Goal: Task Accomplishment & Management: Complete application form

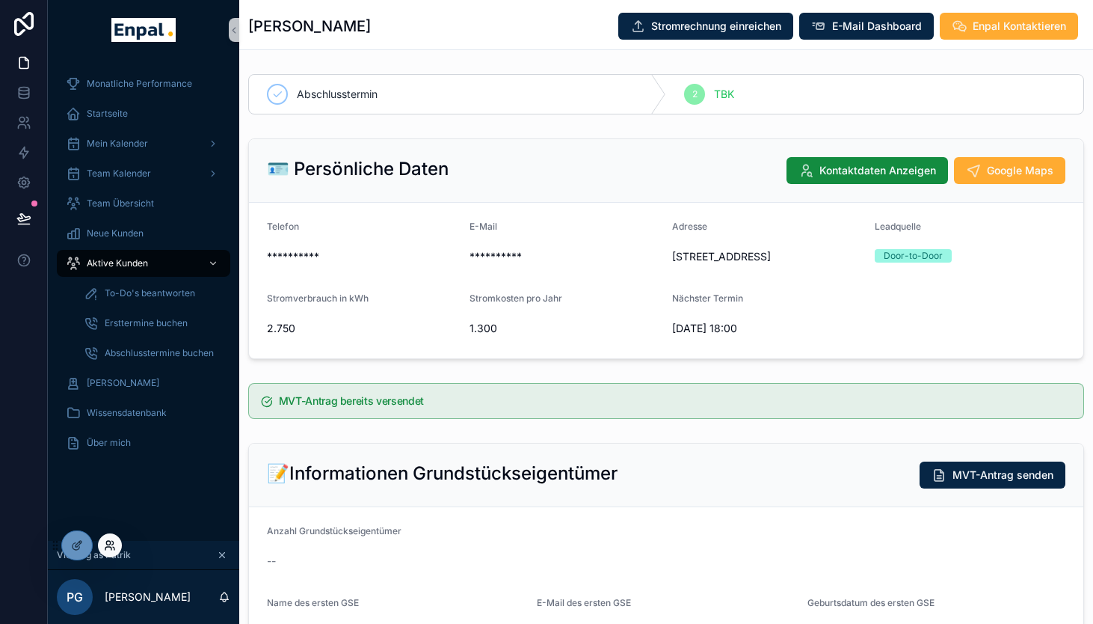
click at [111, 545] on icon at bounding box center [110, 545] width 12 height 12
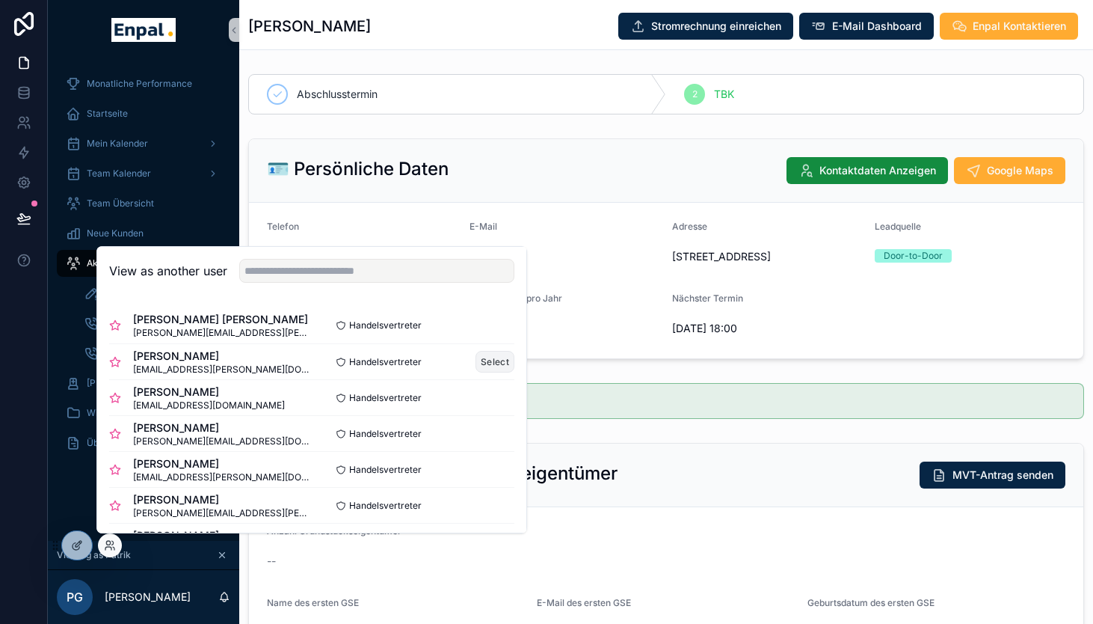
click at [493, 362] on button "Select" at bounding box center [495, 362] width 39 height 22
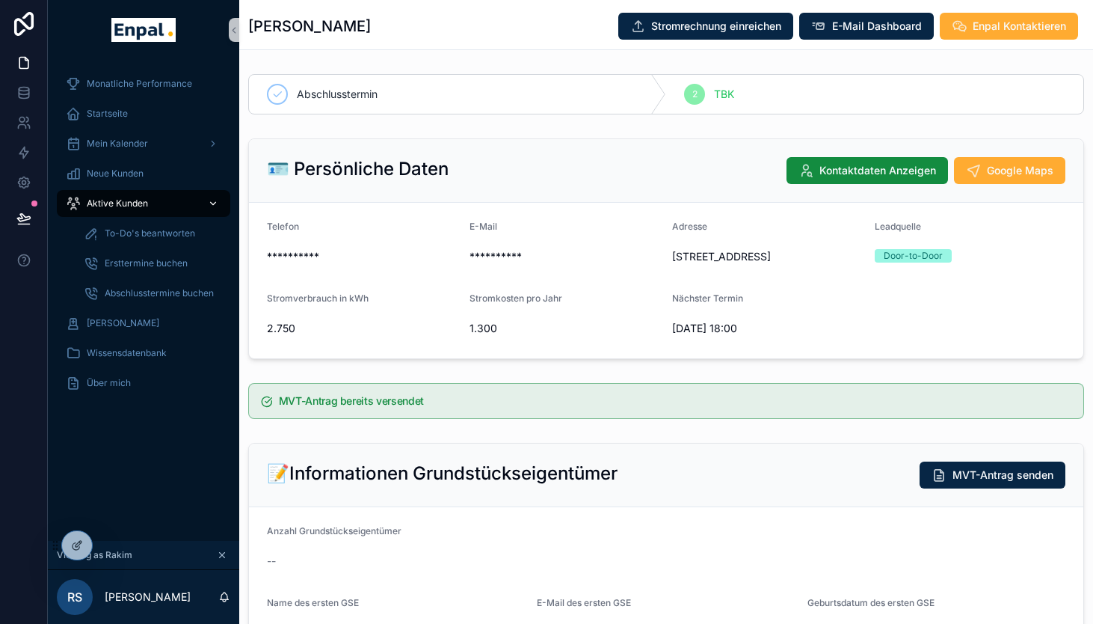
click at [129, 199] on span "Aktive Kunden" at bounding box center [117, 203] width 61 height 12
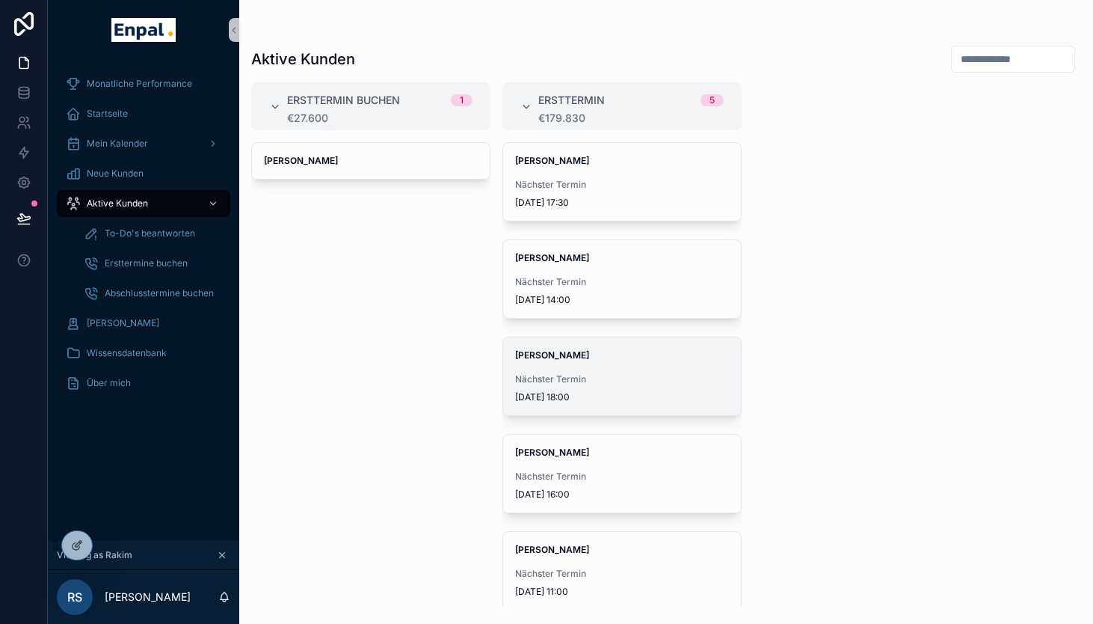
scroll to position [16, 0]
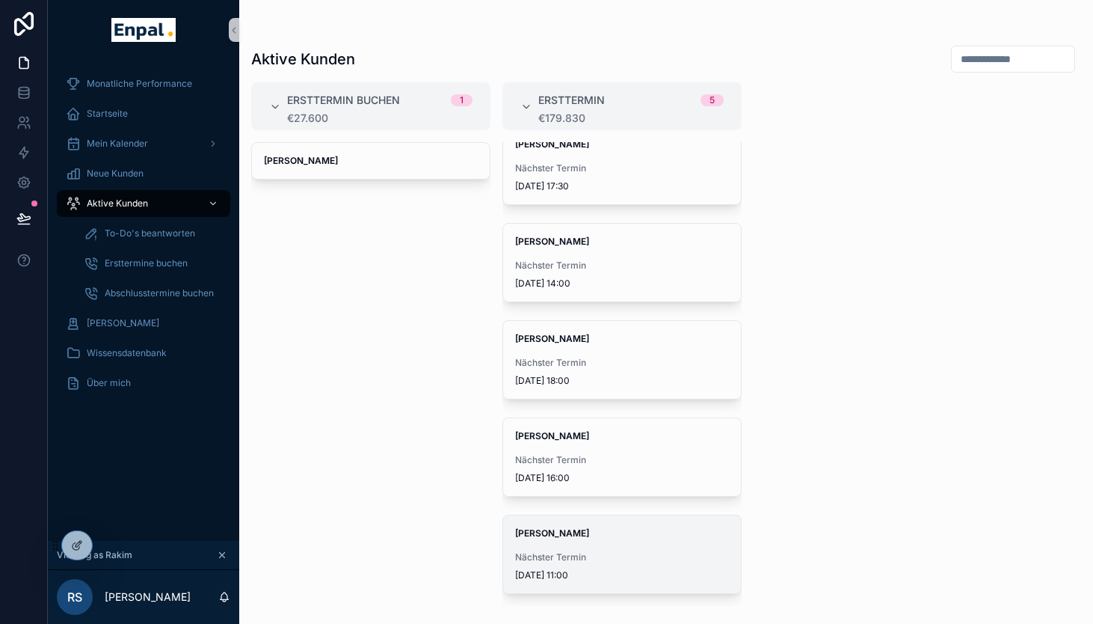
click at [588, 563] on div "Nächster Termin [DATE] 11:00" at bounding box center [622, 566] width 214 height 30
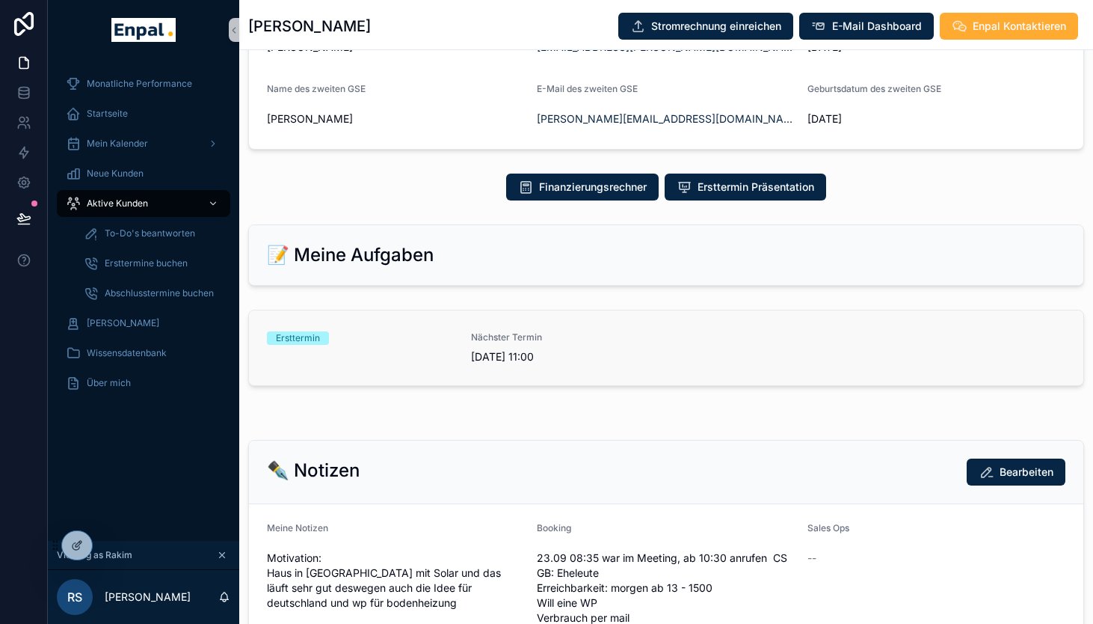
scroll to position [656, 0]
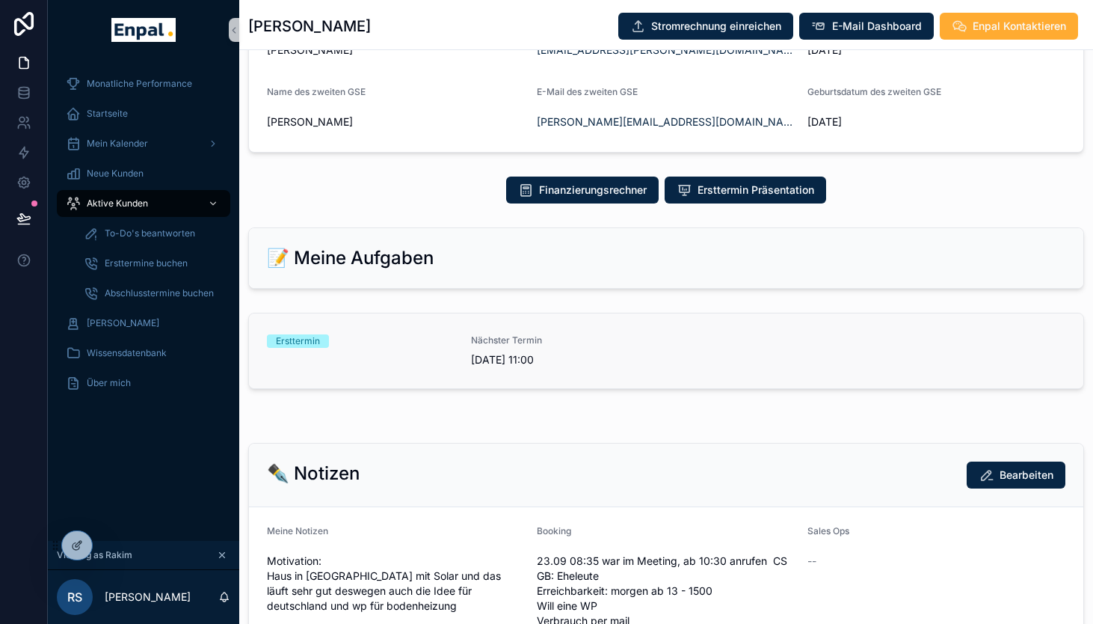
click at [412, 364] on div "Ersttermin" at bounding box center [360, 350] width 186 height 33
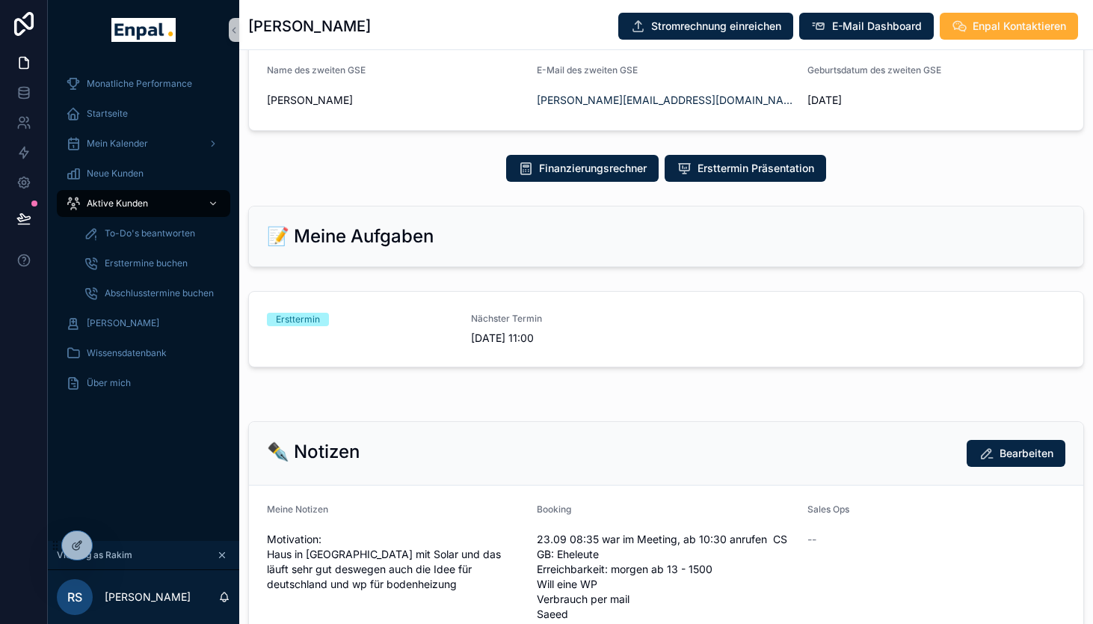
scroll to position [681, 0]
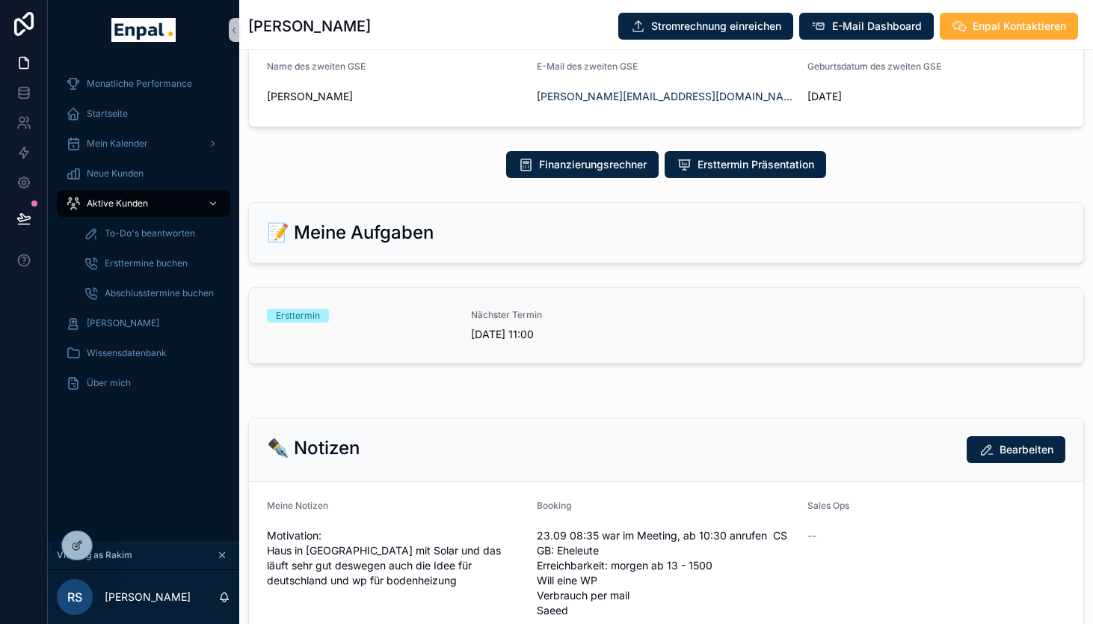
click at [449, 324] on div "Ersttermin" at bounding box center [360, 325] width 186 height 33
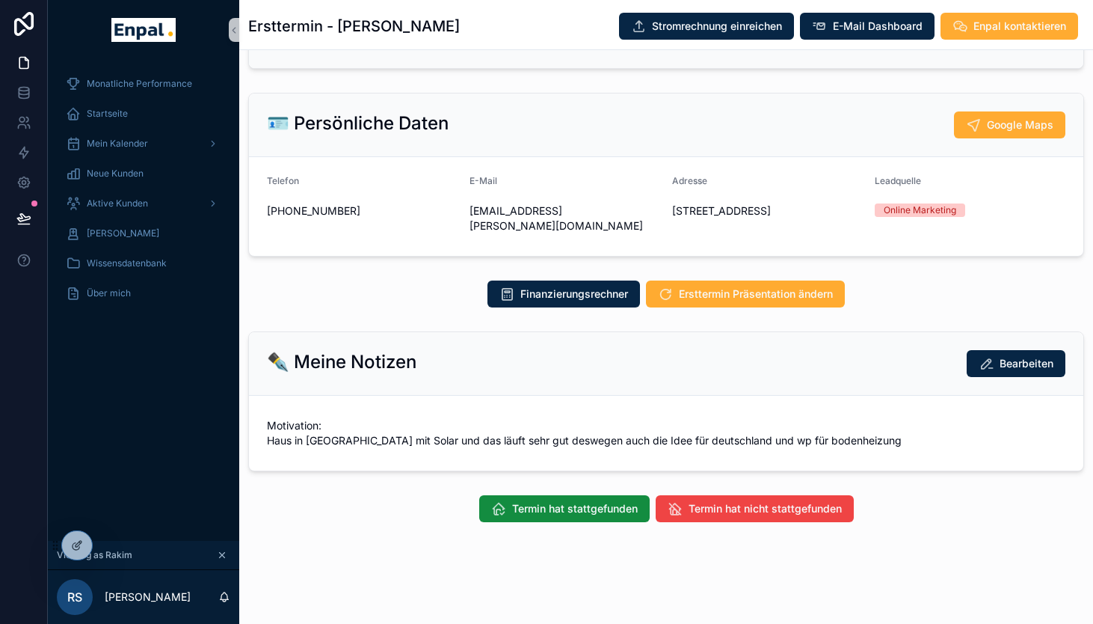
scroll to position [18, 0]
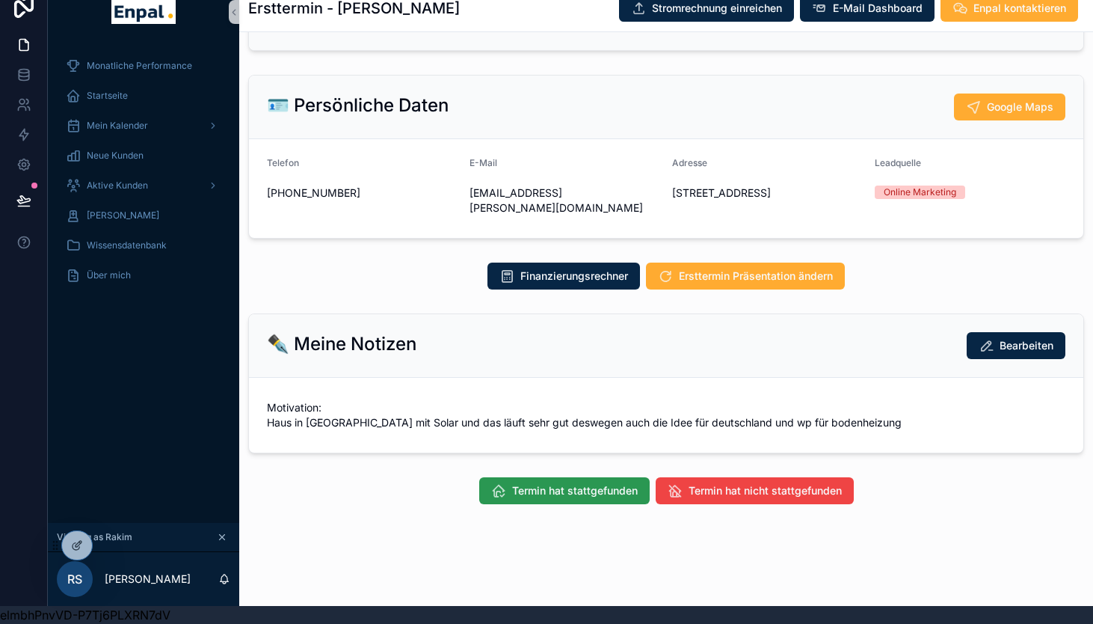
click at [528, 487] on span "Termin hat stattgefunden" at bounding box center [575, 490] width 126 height 15
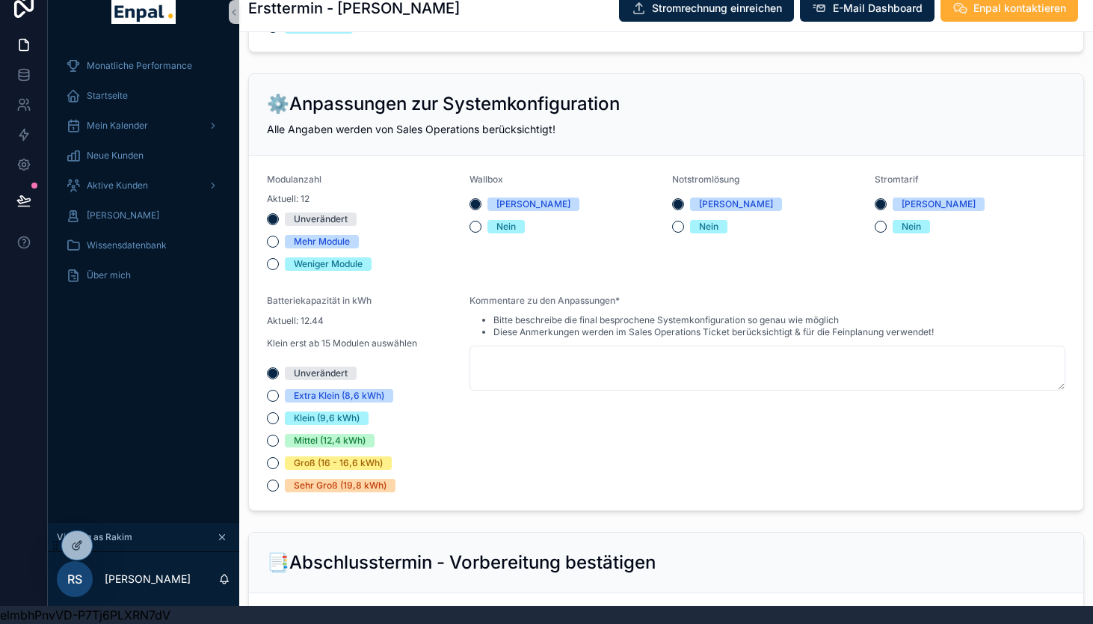
scroll to position [1284, 0]
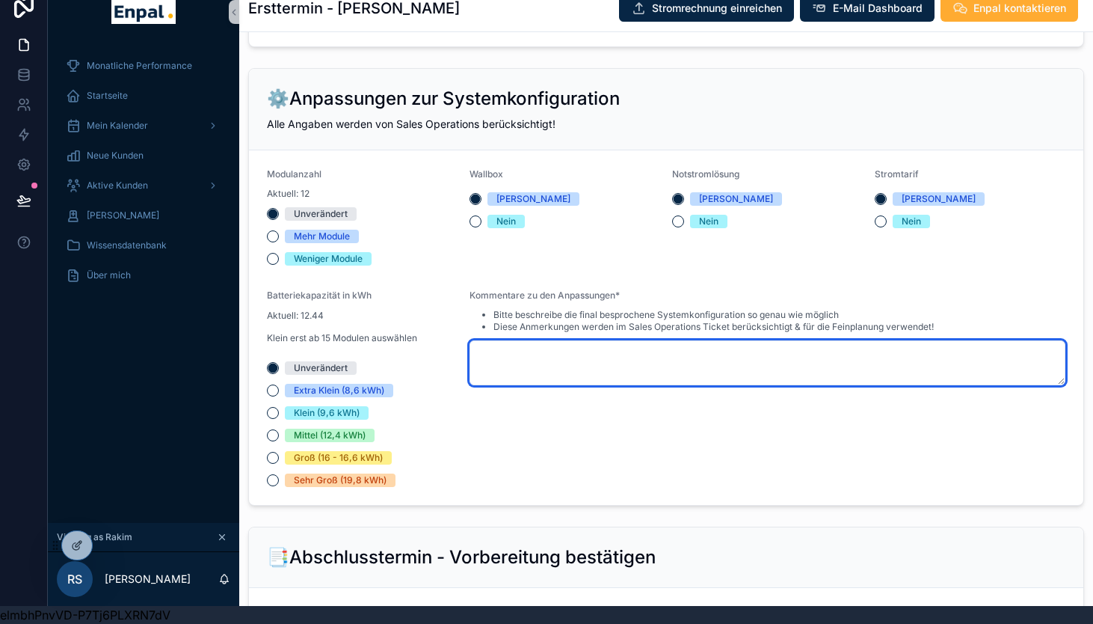
click at [530, 371] on textarea "scrollable content" at bounding box center [768, 362] width 596 height 45
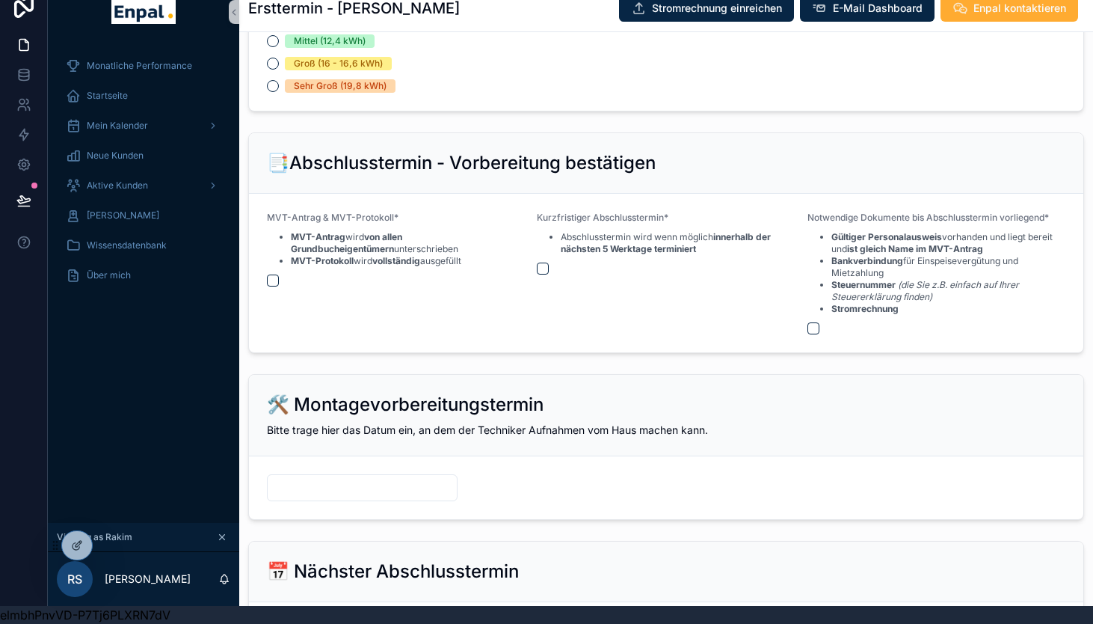
scroll to position [1765, 0]
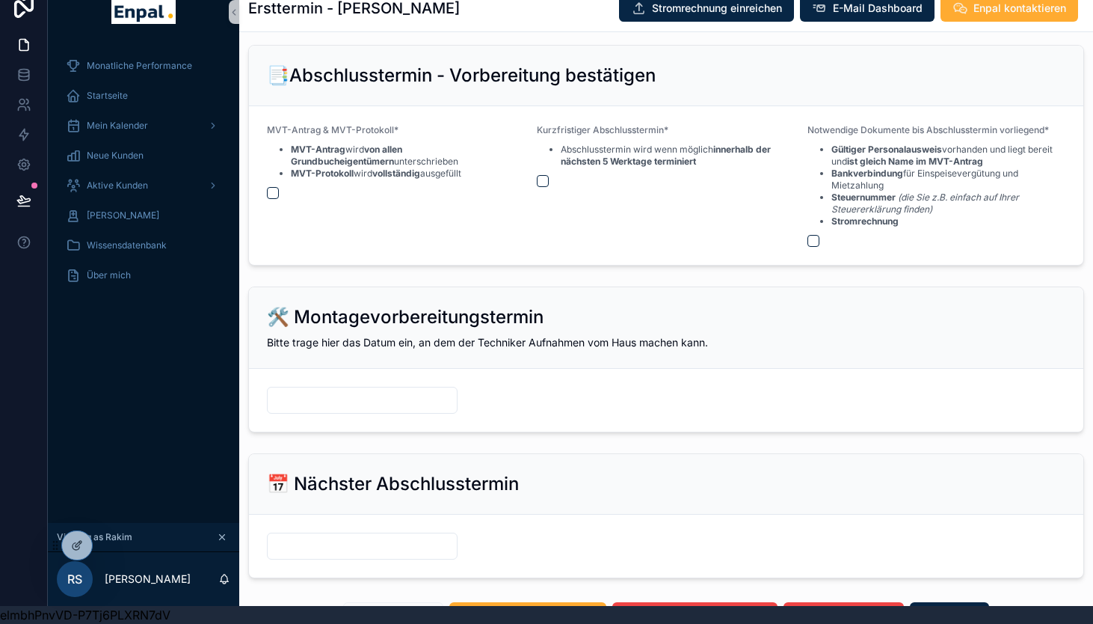
type textarea "*"
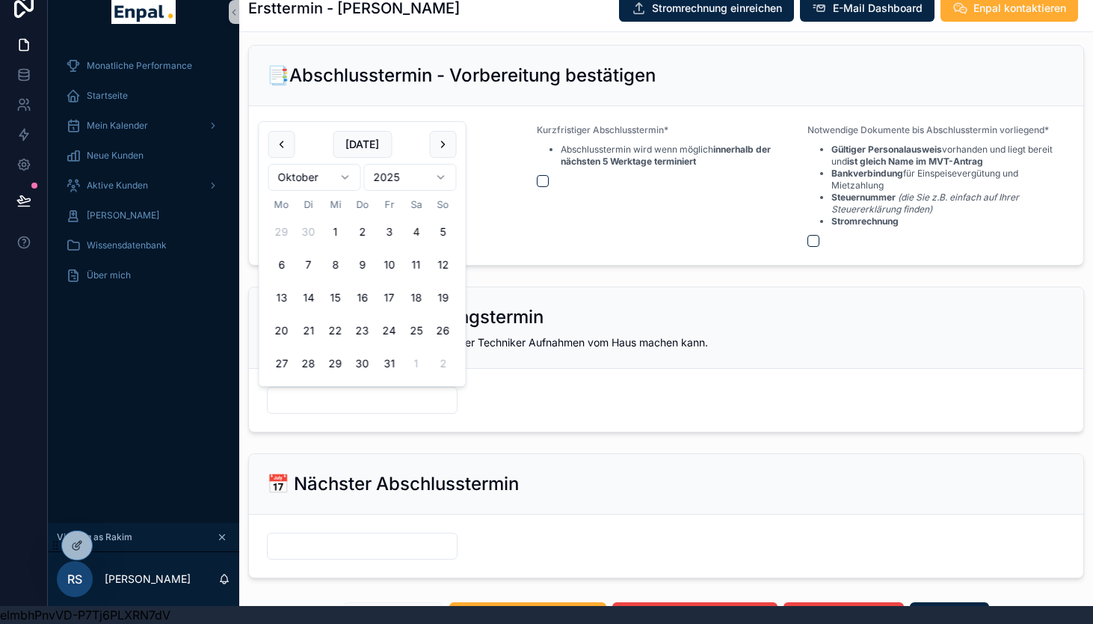
click at [346, 401] on input "scrollable content" at bounding box center [362, 400] width 189 height 21
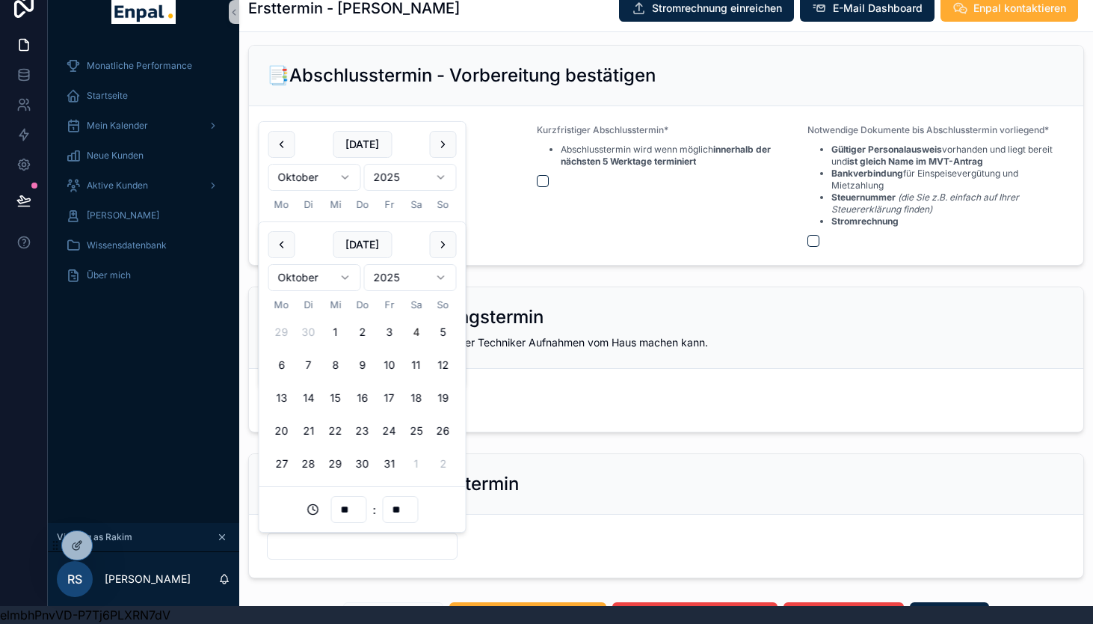
click at [321, 542] on input "scrollable content" at bounding box center [362, 545] width 189 height 21
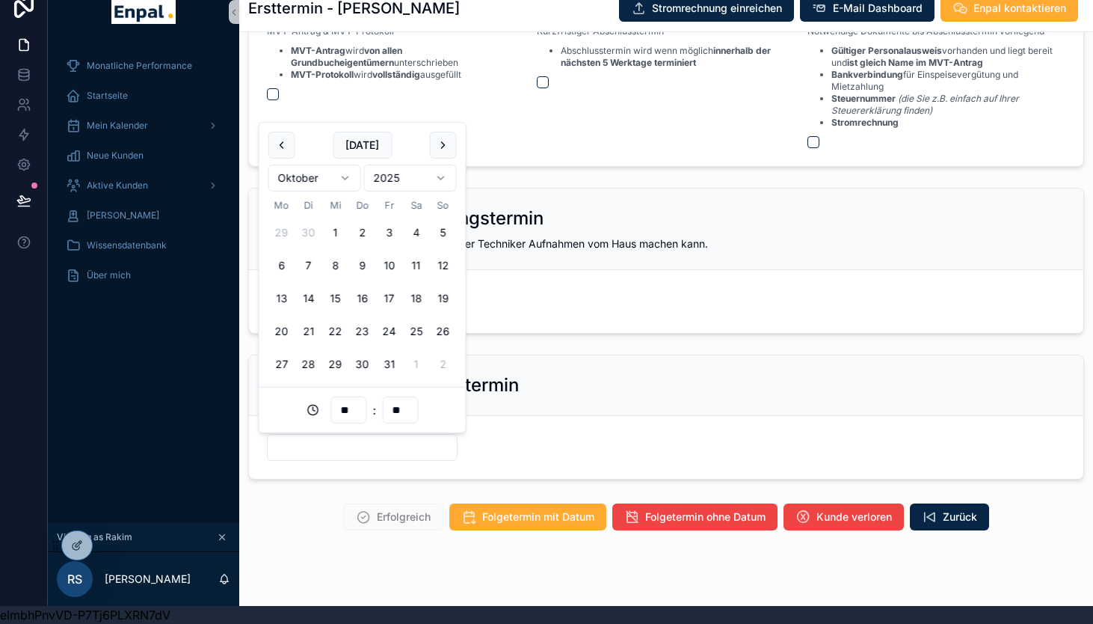
scroll to position [1865, 0]
